Goal: Task Accomplishment & Management: Manage account settings

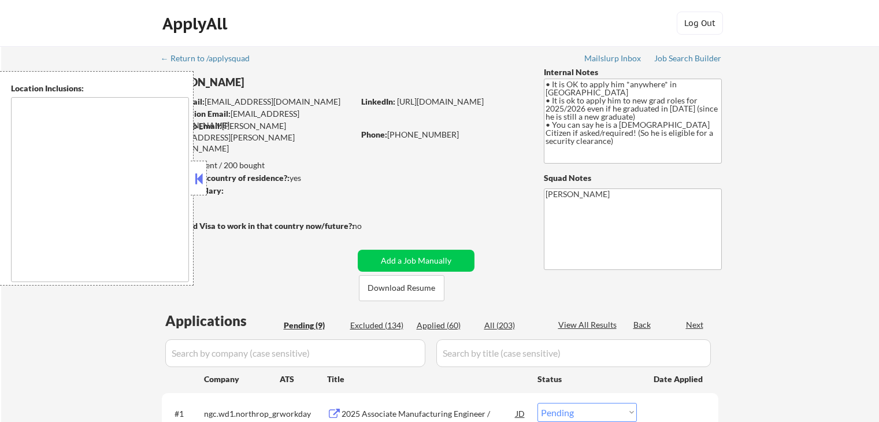
select select ""pending""
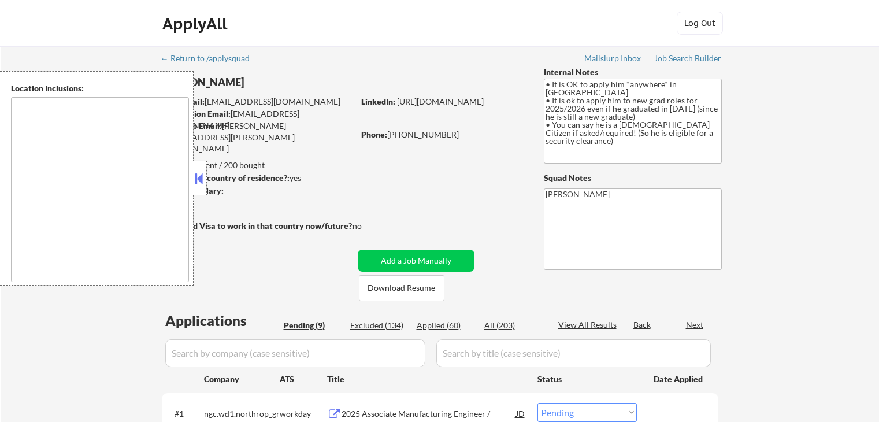
select select ""pending""
type textarea "country:[GEOGRAPHIC_DATA]"
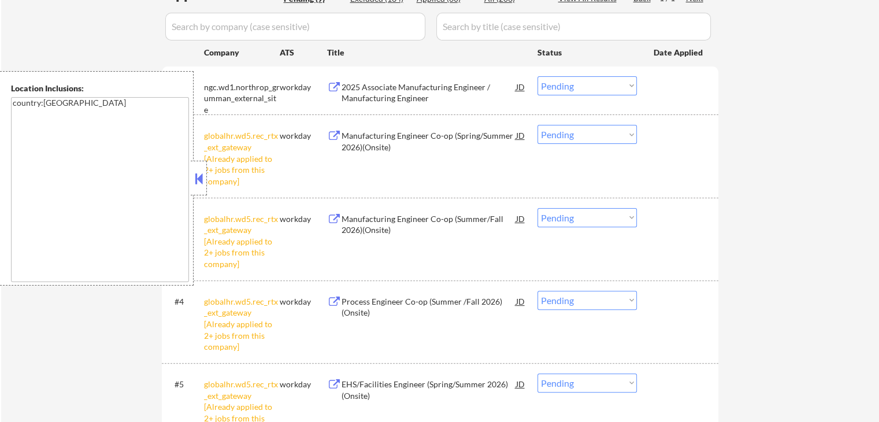
scroll to position [347, 0]
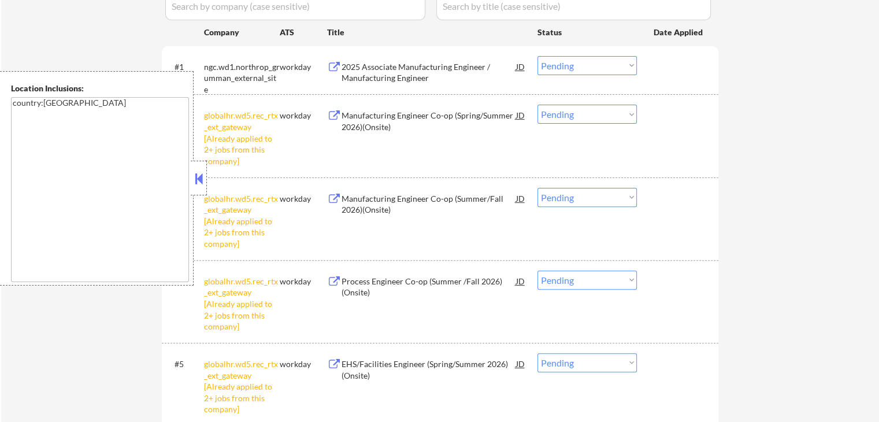
click at [573, 113] on select "Choose an option... Pending Applied Excluded (Questions) Excluded (Expired) Exc…" at bounding box center [586, 114] width 99 height 19
click at [537, 105] on select "Choose an option... Pending Applied Excluded (Questions) Excluded (Expired) Exc…" at bounding box center [586, 114] width 99 height 19
select select ""pending""
click at [582, 196] on select "Choose an option... Pending Applied Excluded (Questions) Excluded (Expired) Exc…" at bounding box center [586, 197] width 99 height 19
select select ""excluded__other_""
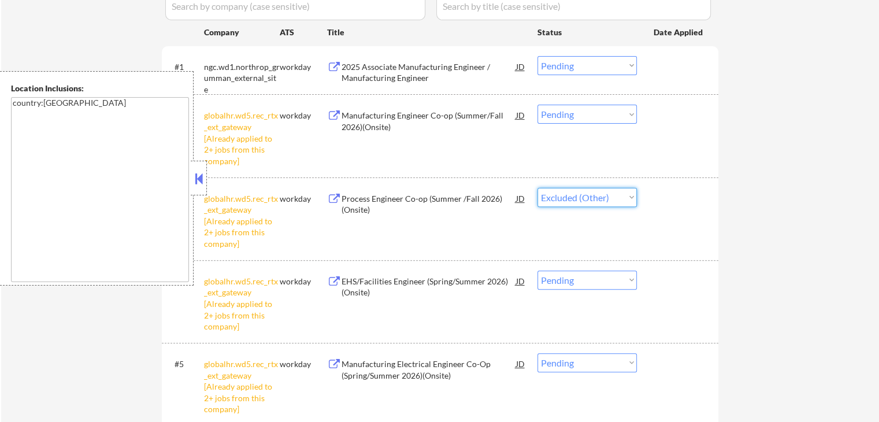
click at [537, 188] on select "Choose an option... Pending Applied Excluded (Questions) Excluded (Expired) Exc…" at bounding box center [586, 197] width 99 height 19
drag, startPoint x: 581, startPoint y: 277, endPoint x: 581, endPoint y: 285, distance: 8.1
click at [581, 278] on select "Choose an option... Pending Applied Excluded (Questions) Excluded (Expired) Exc…" at bounding box center [586, 279] width 99 height 19
select select ""excluded__other_""
click at [537, 270] on select "Choose an option... Pending Applied Excluded (Questions) Excluded (Expired) Exc…" at bounding box center [586, 279] width 99 height 19
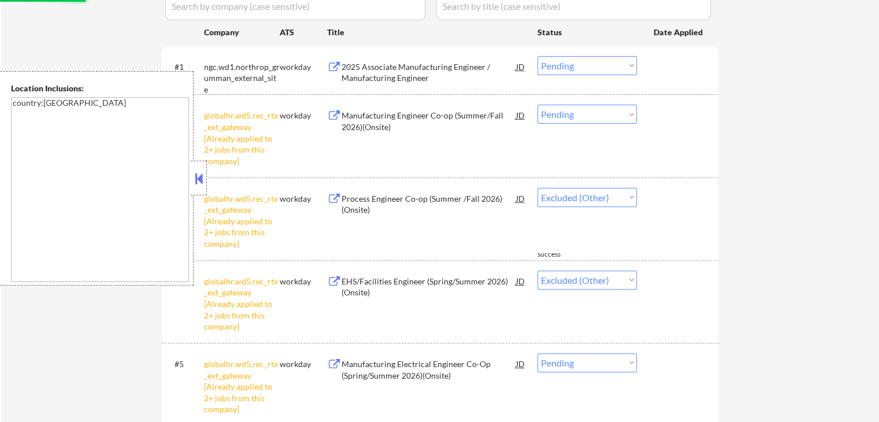
click at [561, 113] on select "Choose an option... Pending Applied Excluded (Questions) Excluded (Expired) Exc…" at bounding box center [586, 114] width 99 height 19
select select ""excluded__other_""
click at [537, 105] on select "Choose an option... Pending Applied Excluded (Questions) Excluded (Expired) Exc…" at bounding box center [586, 114] width 99 height 19
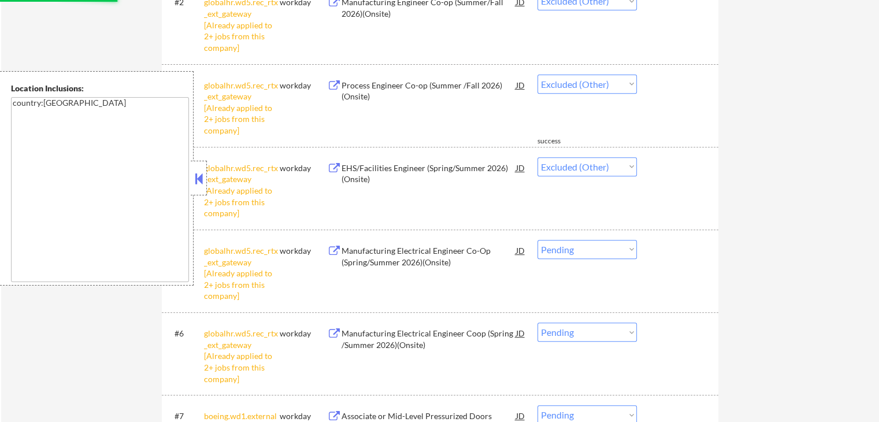
scroll to position [462, 0]
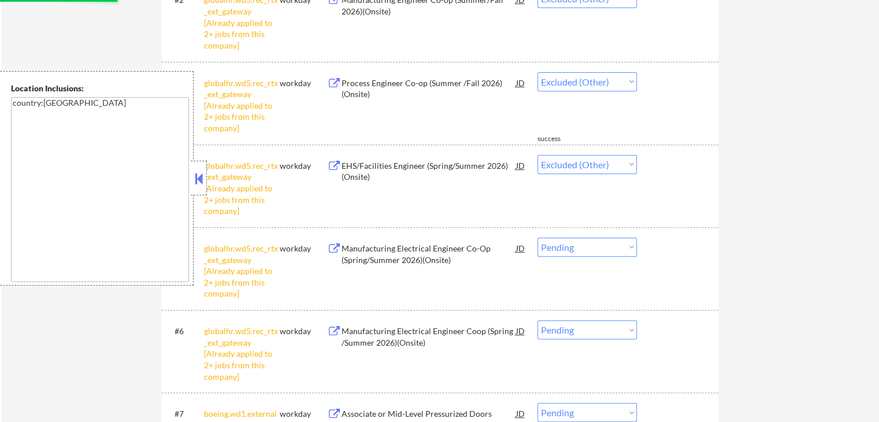
click at [581, 245] on select "Choose an option... Pending Applied Excluded (Questions) Excluded (Expired) Exc…" at bounding box center [586, 246] width 99 height 19
select select ""excluded__other_""
click at [537, 237] on select "Choose an option... Pending Applied Excluded (Questions) Excluded (Expired) Exc…" at bounding box center [586, 246] width 99 height 19
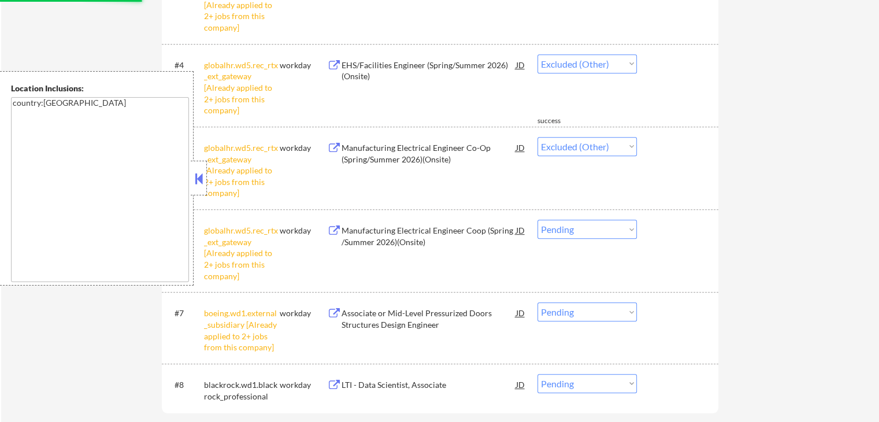
scroll to position [635, 0]
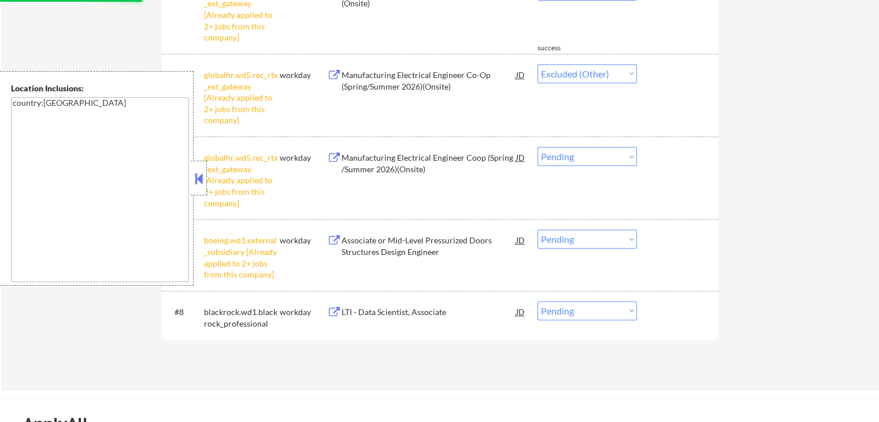
drag, startPoint x: 563, startPoint y: 158, endPoint x: 563, endPoint y: 165, distance: 7.0
click at [563, 158] on select "Choose an option... Pending Applied Excluded (Questions) Excluded (Expired) Exc…" at bounding box center [586, 156] width 99 height 19
select select ""excluded__other_""
click at [537, 147] on select "Choose an option... Pending Applied Excluded (Questions) Excluded (Expired) Exc…" at bounding box center [586, 156] width 99 height 19
click at [577, 243] on select "Choose an option... Pending Applied Excluded (Questions) Excluded (Expired) Exc…" at bounding box center [586, 238] width 99 height 19
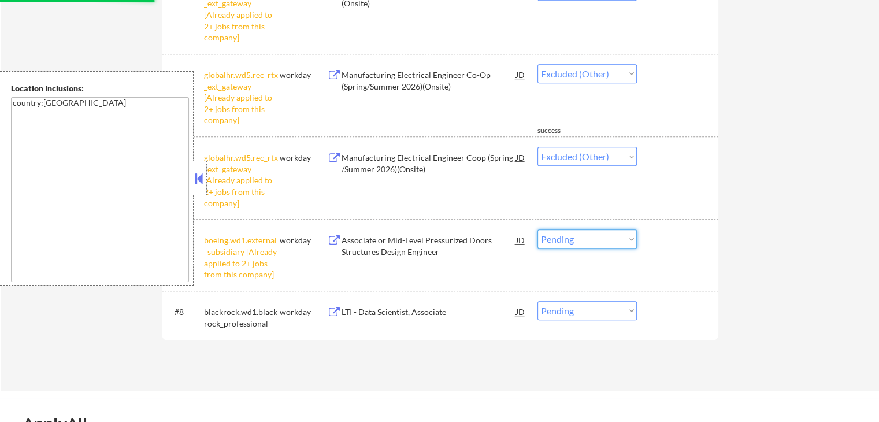
select select ""excluded__other_""
click at [537, 229] on select "Choose an option... Pending Applied Excluded (Questions) Excluded (Expired) Exc…" at bounding box center [586, 238] width 99 height 19
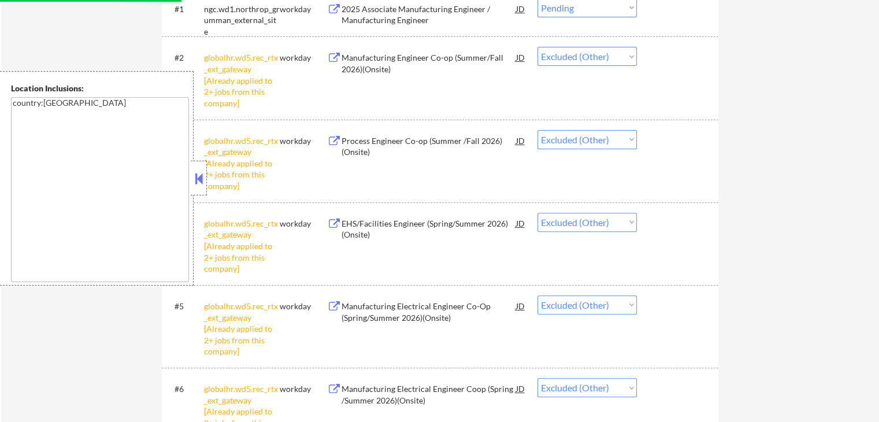
scroll to position [347, 0]
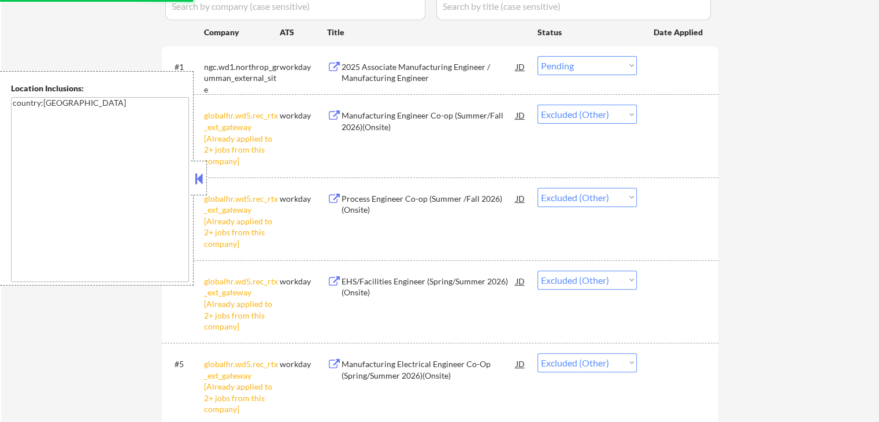
select select ""pending""
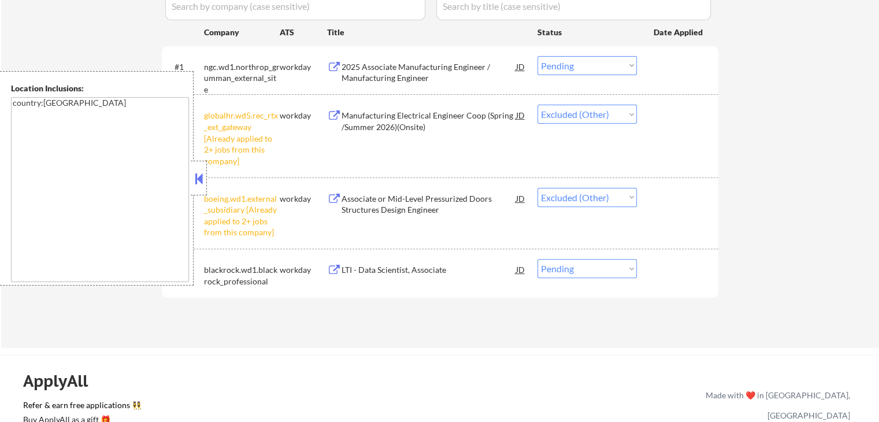
select select ""pending""
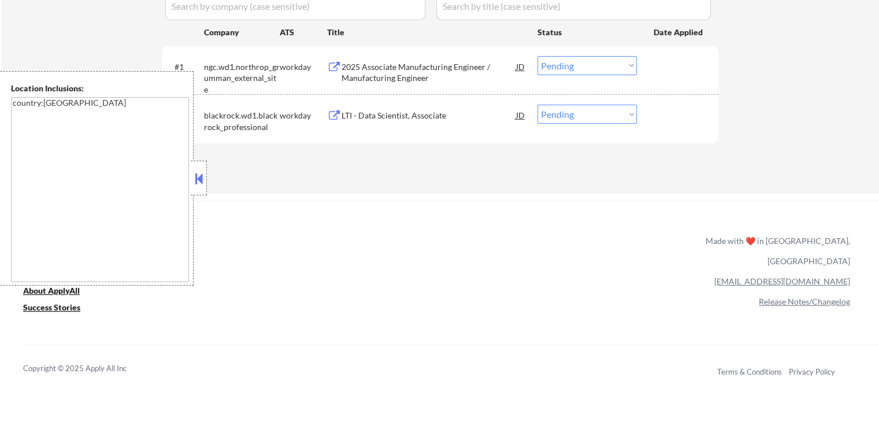
click at [330, 65] on button at bounding box center [334, 67] width 14 height 11
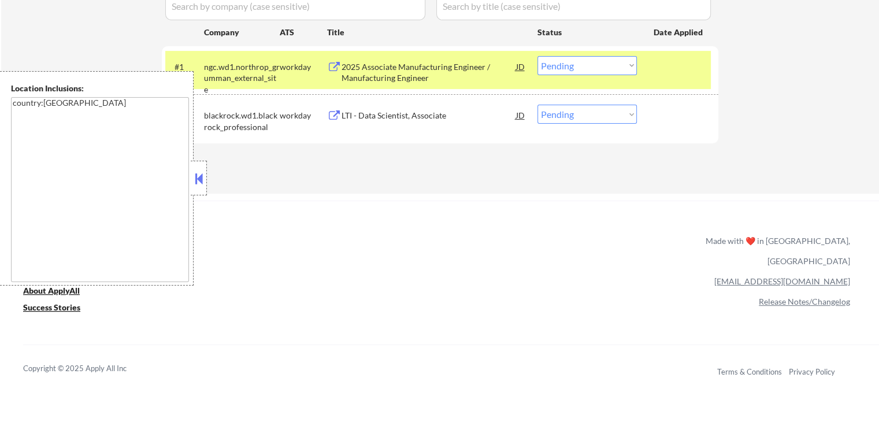
click at [336, 111] on button at bounding box center [334, 115] width 14 height 11
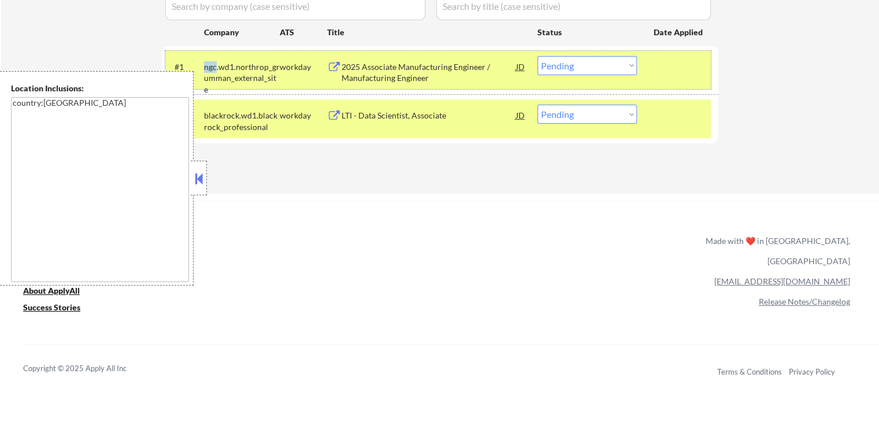
click at [571, 62] on select "Choose an option... Pending Applied Excluded (Questions) Excluded (Expired) Exc…" at bounding box center [586, 65] width 99 height 19
click at [537, 56] on select "Choose an option... Pending Applied Excluded (Questions) Excluded (Expired) Exc…" at bounding box center [586, 65] width 99 height 19
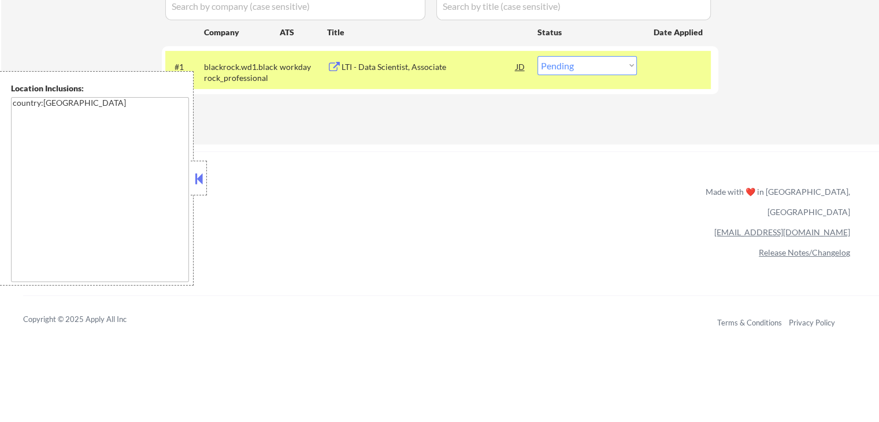
click at [494, 157] on div "ApplyAll Refer & earn free applications 👯‍♀️ Buy ApplyAll as a gift 🎁 About App…" at bounding box center [439, 241] width 879 height 180
click at [581, 63] on select "Choose an option... Pending Applied Excluded (Questions) Excluded (Expired) Exc…" at bounding box center [586, 65] width 99 height 19
click at [537, 56] on select "Choose an option... Pending Applied Excluded (Questions) Excluded (Expired) Exc…" at bounding box center [586, 65] width 99 height 19
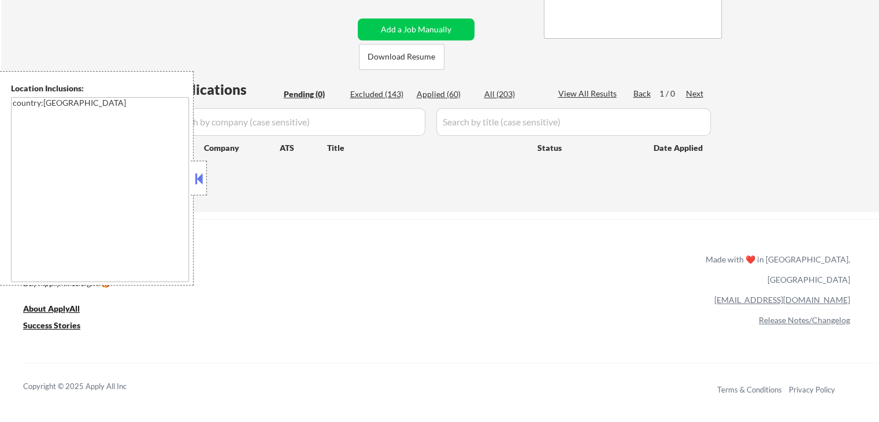
click at [441, 93] on div "Applied (60)" at bounding box center [445, 94] width 58 height 12
select select ""applied""
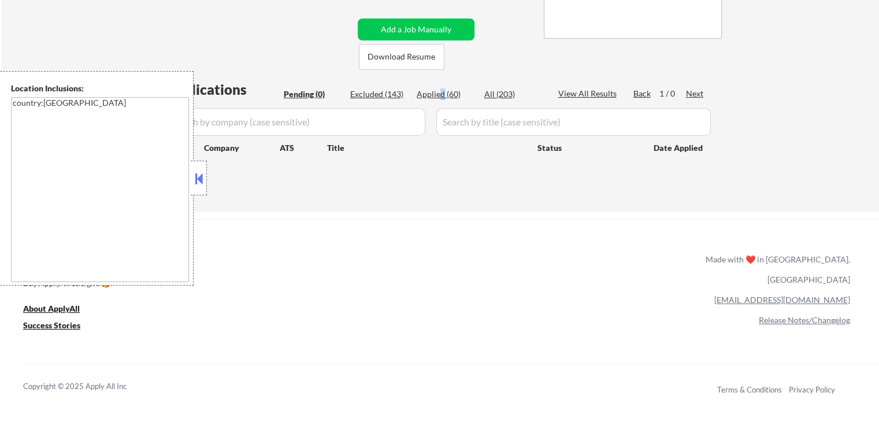
select select ""applied""
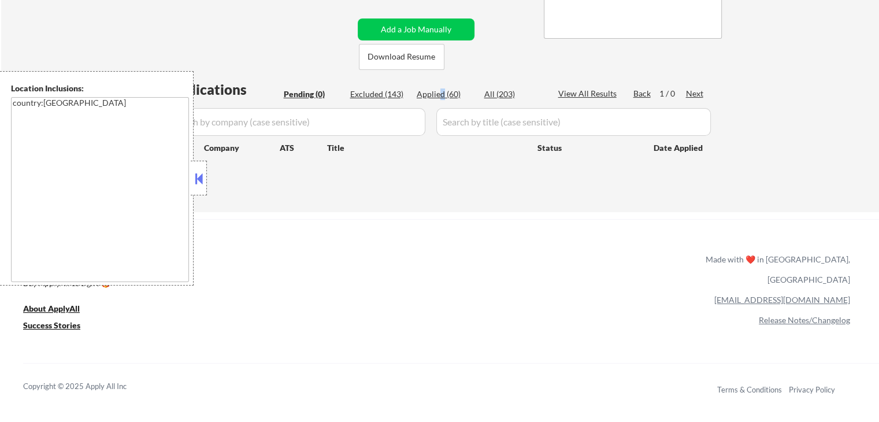
select select ""applied""
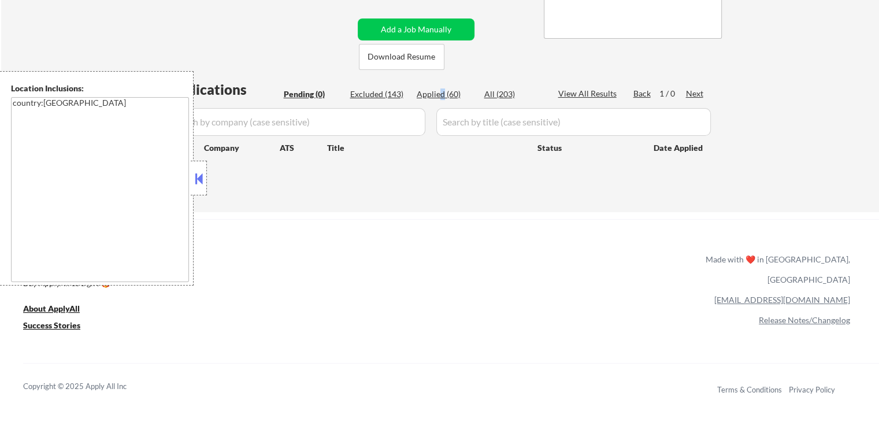
select select ""applied""
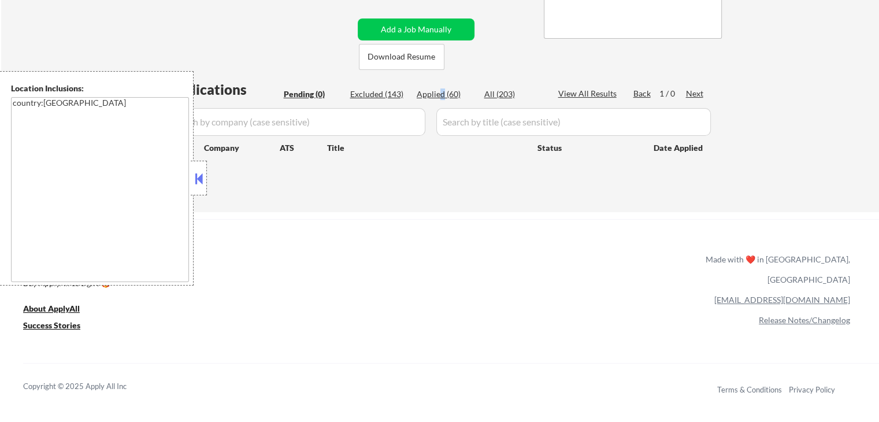
select select ""applied""
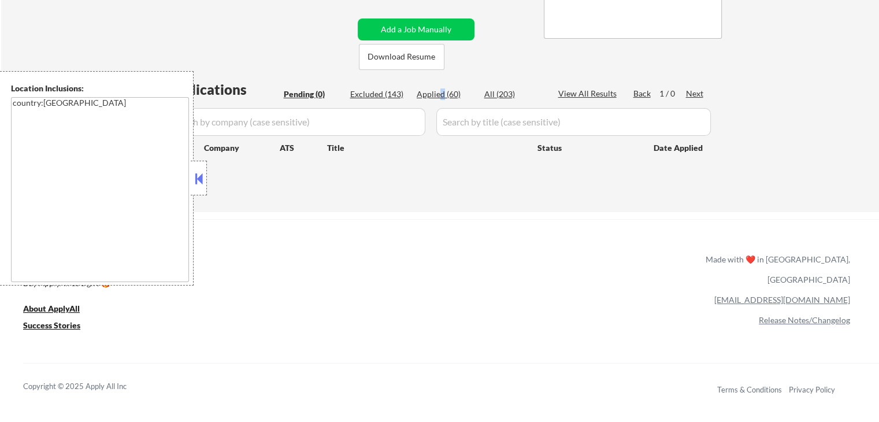
select select ""applied""
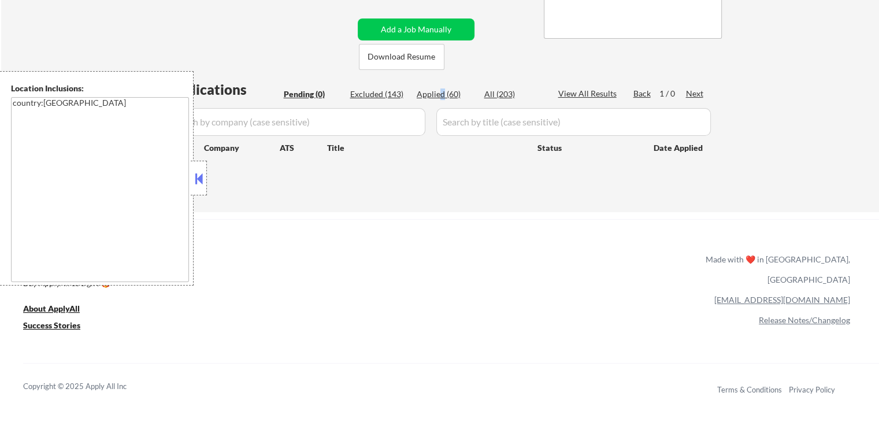
select select ""applied""
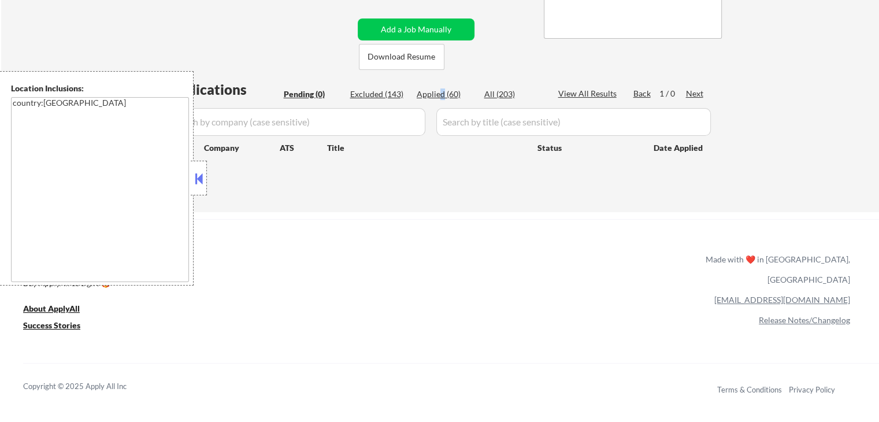
select select ""applied""
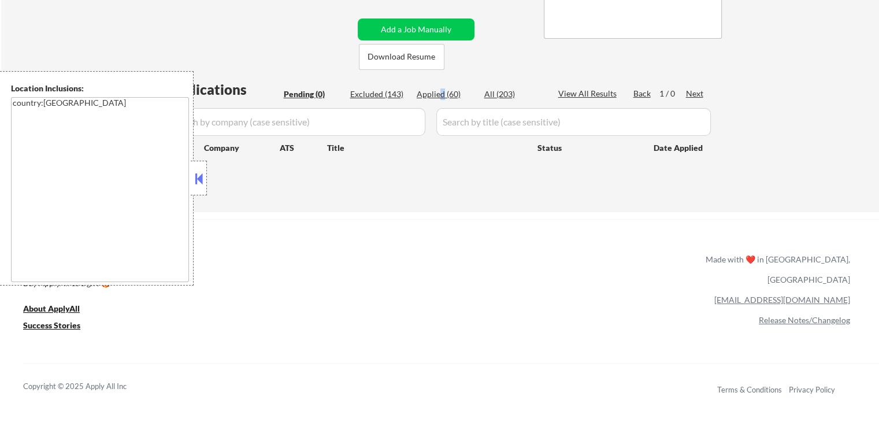
select select ""applied""
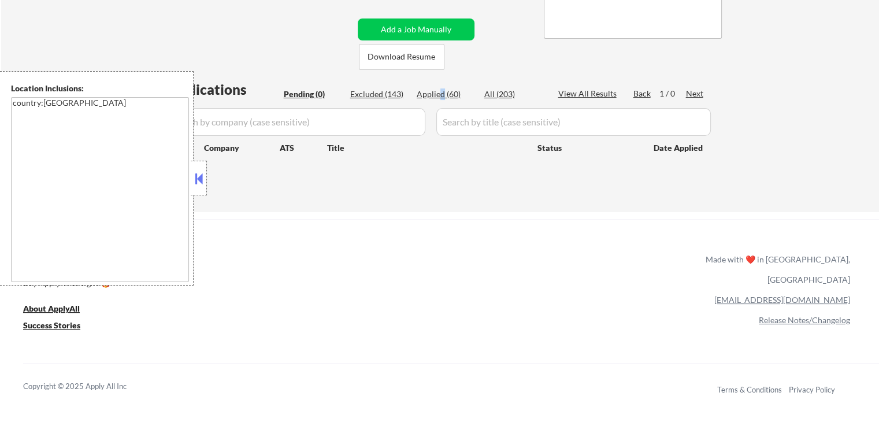
select select ""applied""
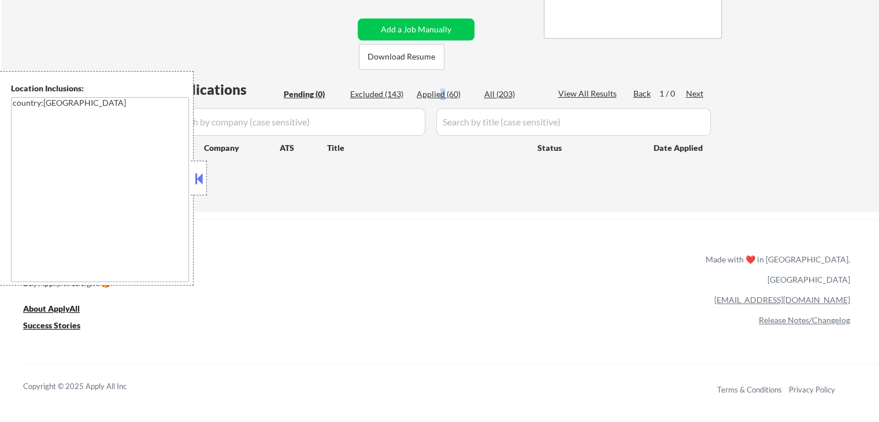
select select ""applied""
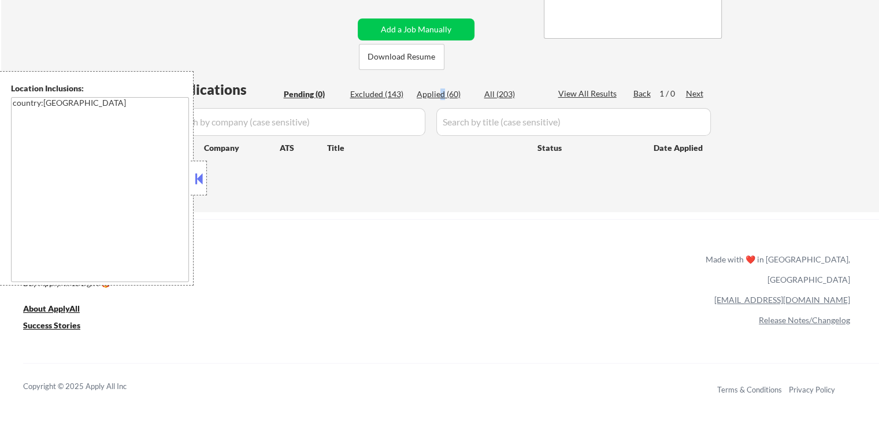
select select ""applied""
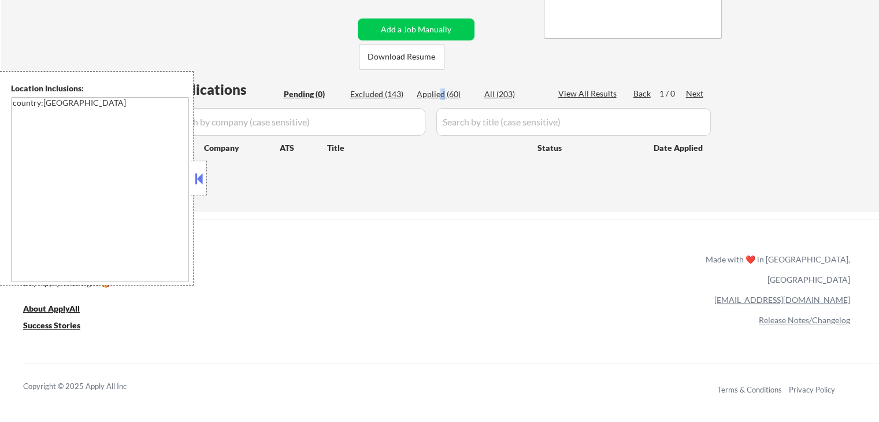
select select ""applied""
